Goal: Transaction & Acquisition: Purchase product/service

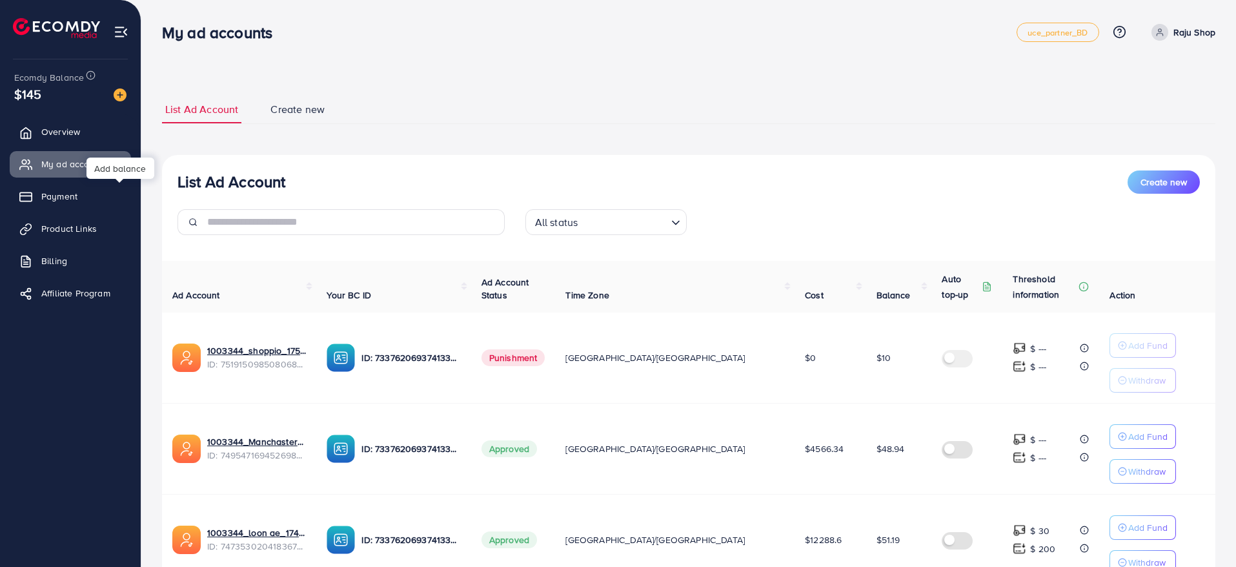
scroll to position [94, 0]
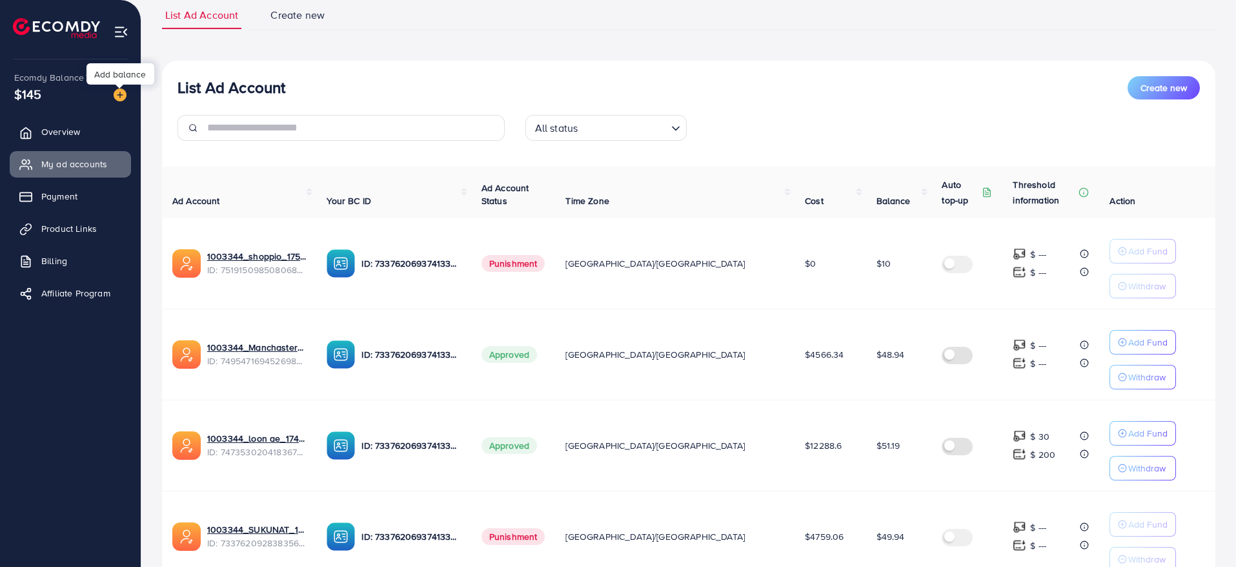
drag, startPoint x: 0, startPoint y: 0, endPoint x: 125, endPoint y: 95, distance: 156.6
click at [125, 95] on img at bounding box center [120, 94] width 13 height 13
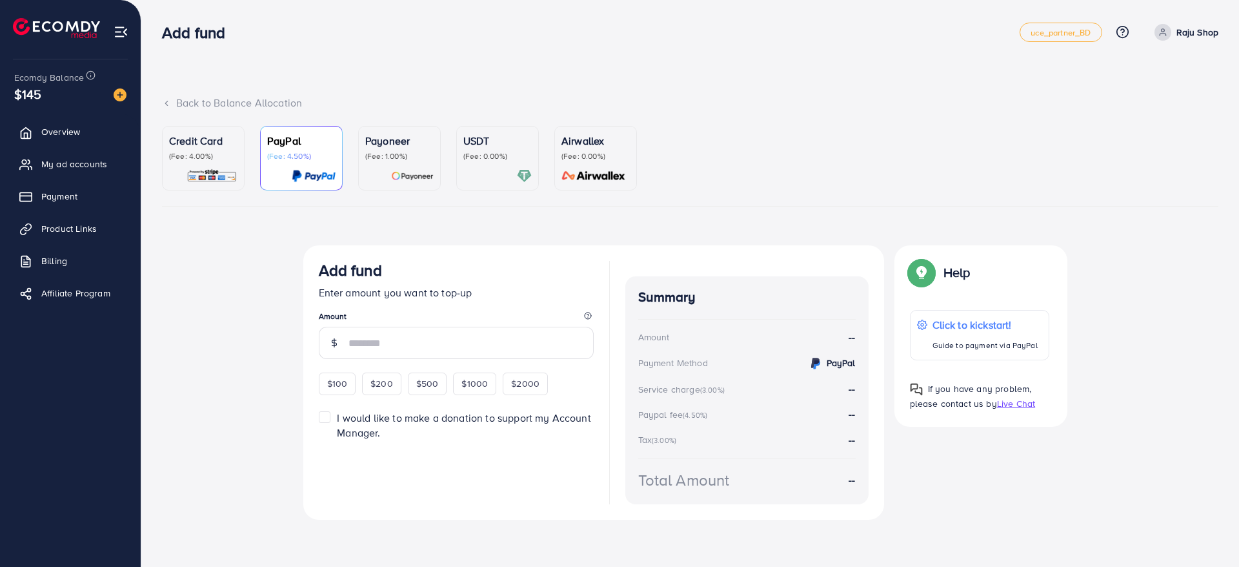
click at [223, 157] on p "(Fee: 4.00%)" at bounding box center [203, 156] width 68 height 10
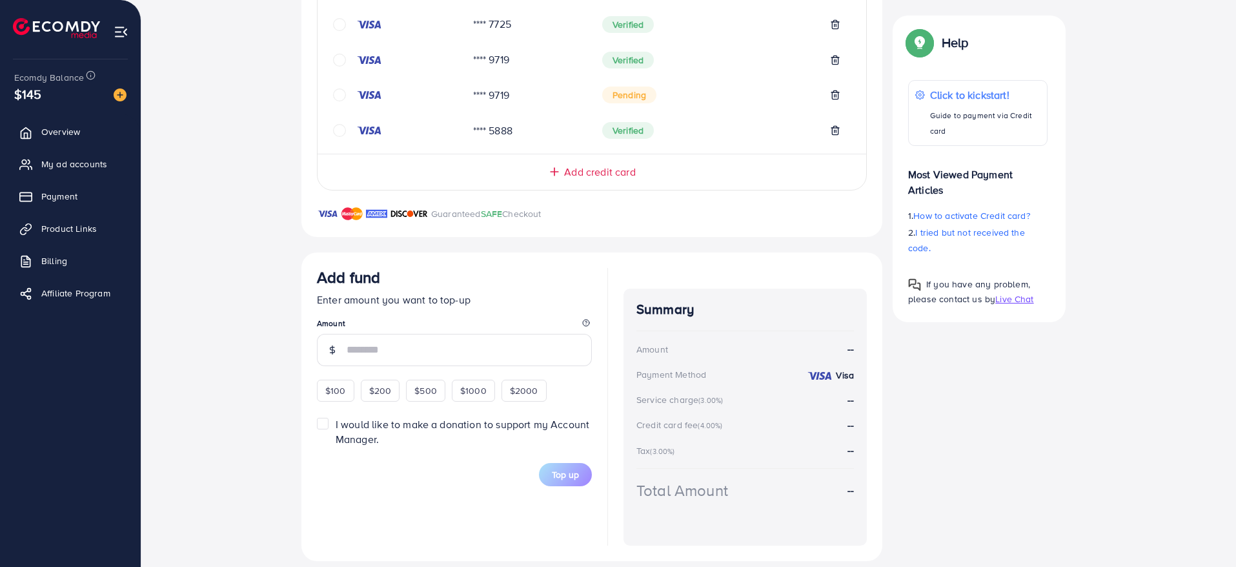
scroll to position [449, 0]
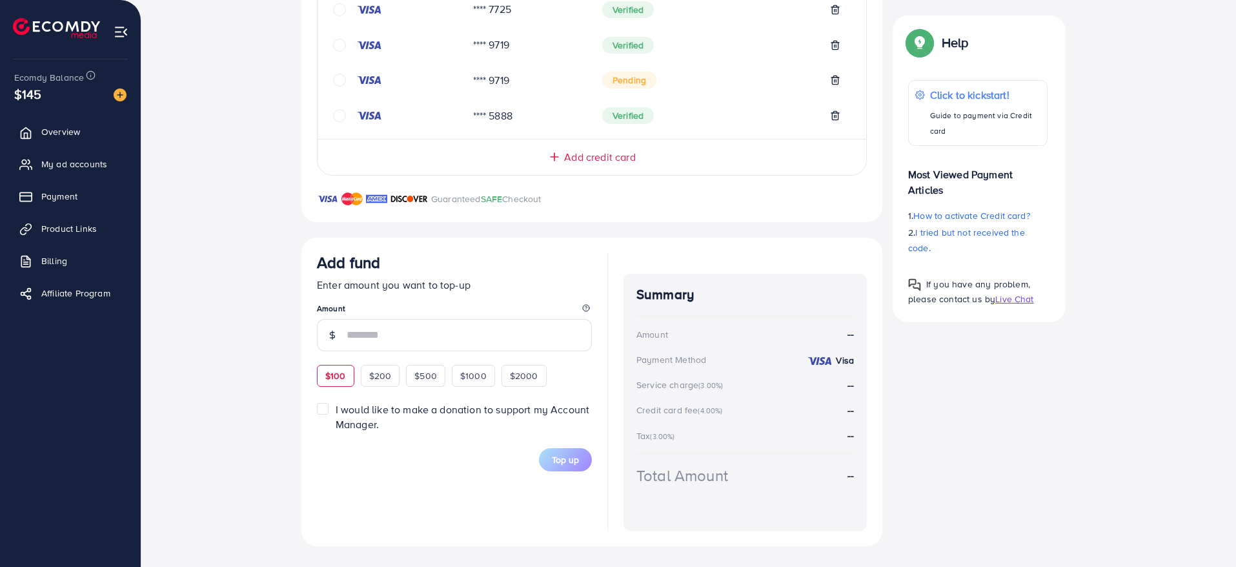
click at [334, 376] on span "$100" at bounding box center [335, 375] width 21 height 13
type input "***"
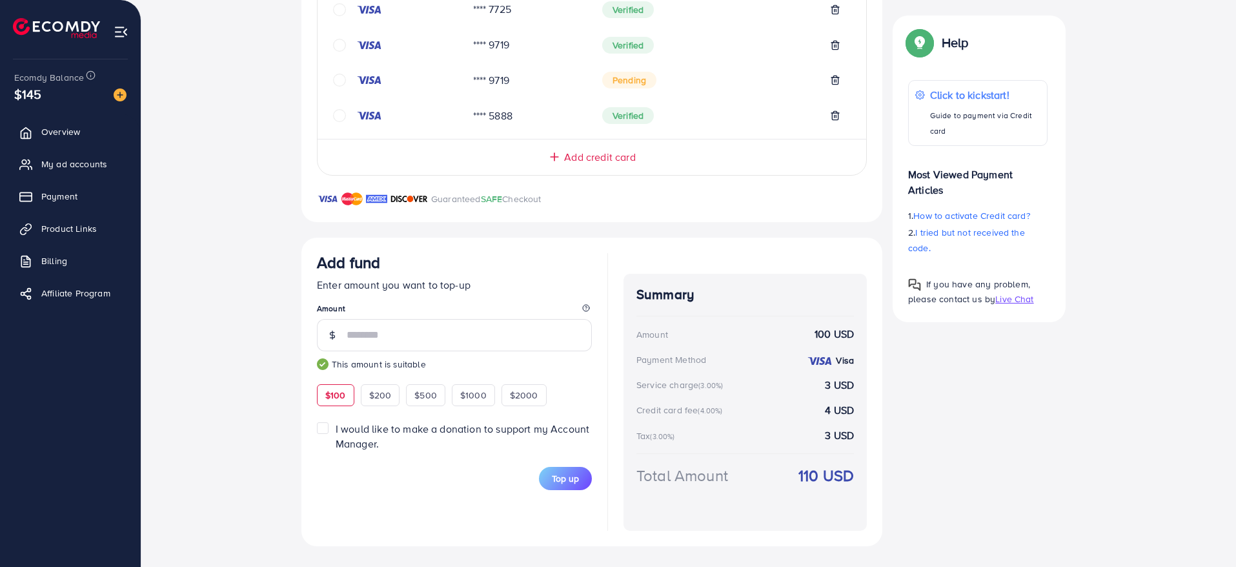
click at [578, 376] on div "Add fund Enter amount you want to top-up Amount *** This amount is suitable $10…" at bounding box center [454, 329] width 275 height 153
click at [561, 476] on span "Top up" at bounding box center [565, 478] width 27 height 13
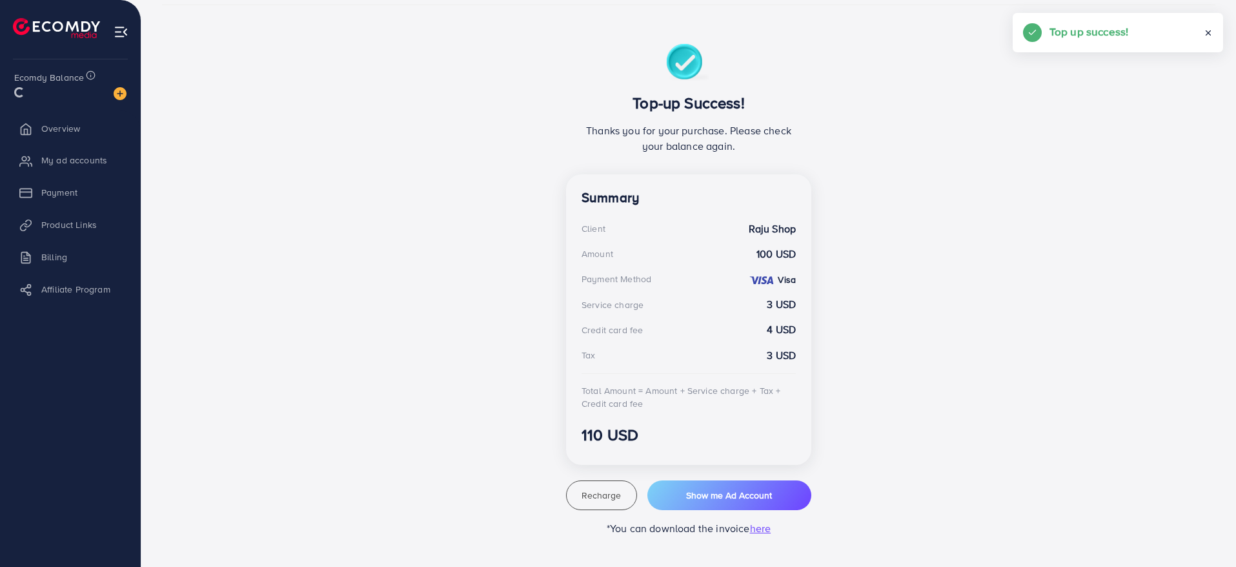
scroll to position [201, 0]
click at [90, 168] on span "My ad accounts" at bounding box center [78, 164] width 66 height 13
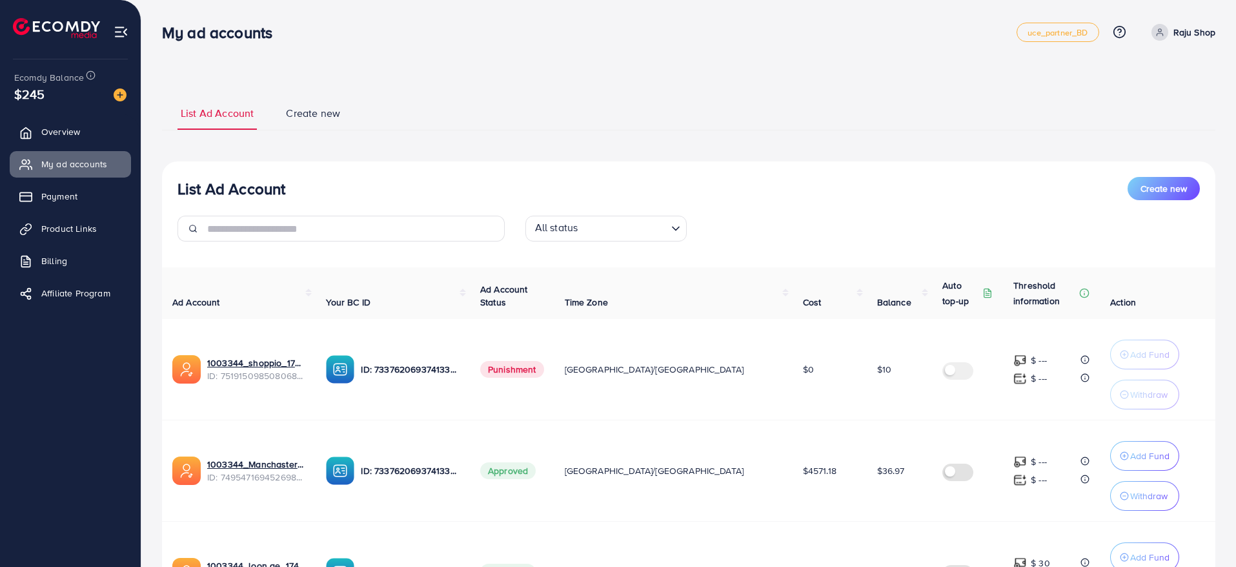
scroll to position [224, 0]
